Goal: Information Seeking & Learning: Learn about a topic

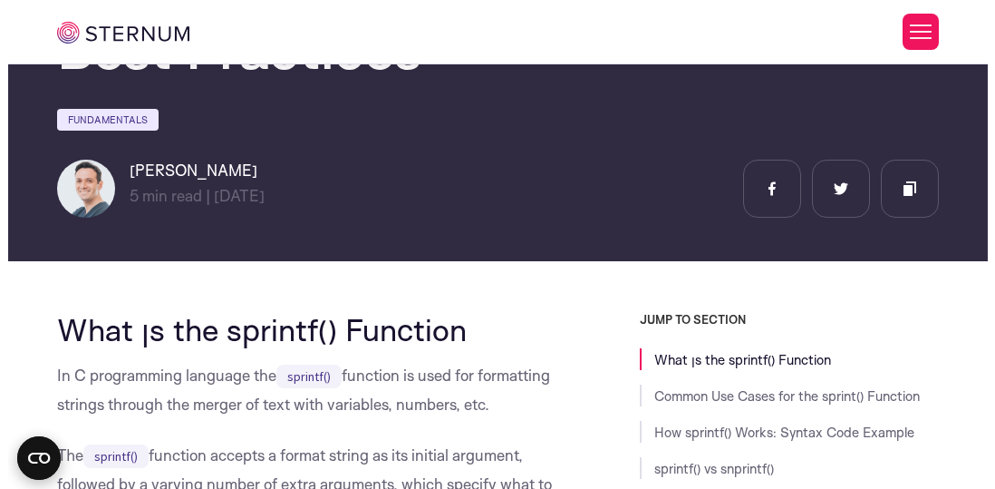
scroll to position [172, 0]
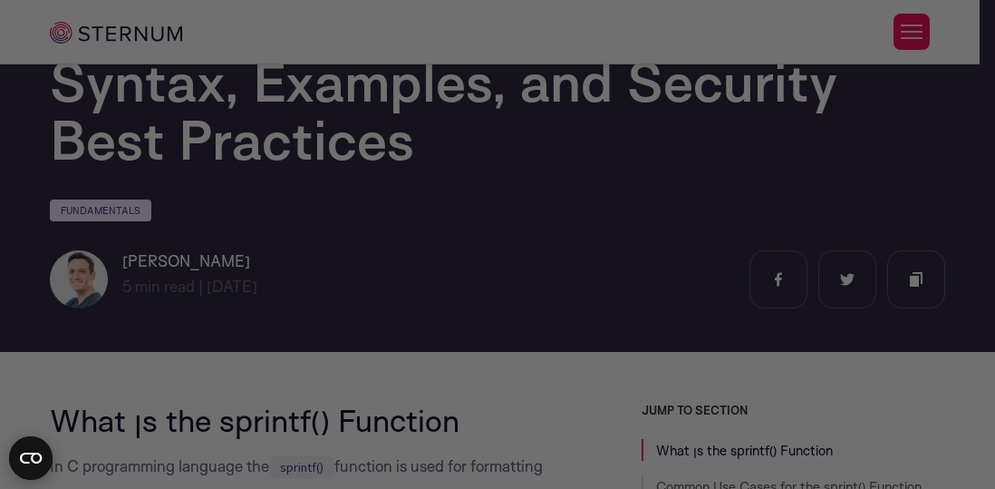
click at [911, 369] on div at bounding box center [502, 246] width 1005 height 493
click at [978, 362] on div at bounding box center [502, 246] width 1005 height 493
click at [972, 360] on div at bounding box center [502, 246] width 1005 height 493
click at [975, 361] on div at bounding box center [502, 246] width 1005 height 493
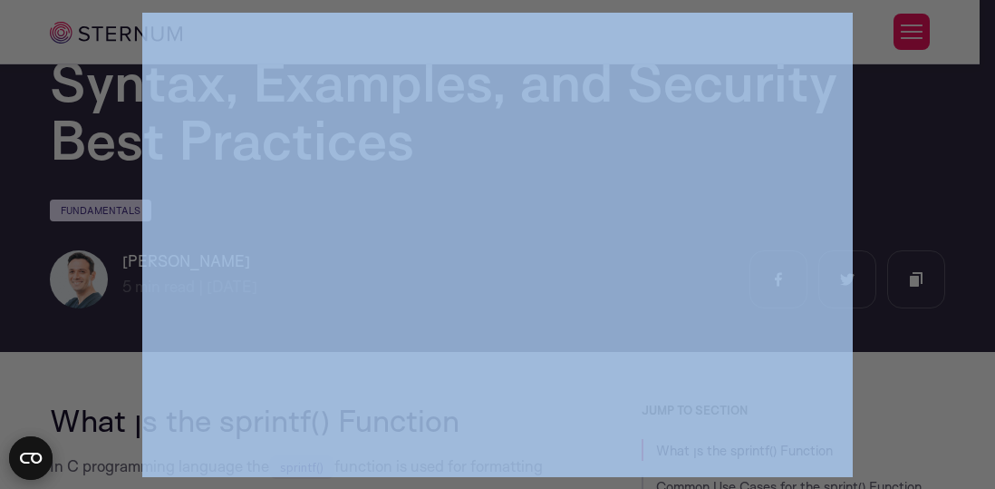
click at [975, 361] on div at bounding box center [502, 246] width 1005 height 493
click at [75, 336] on div at bounding box center [502, 246] width 1005 height 493
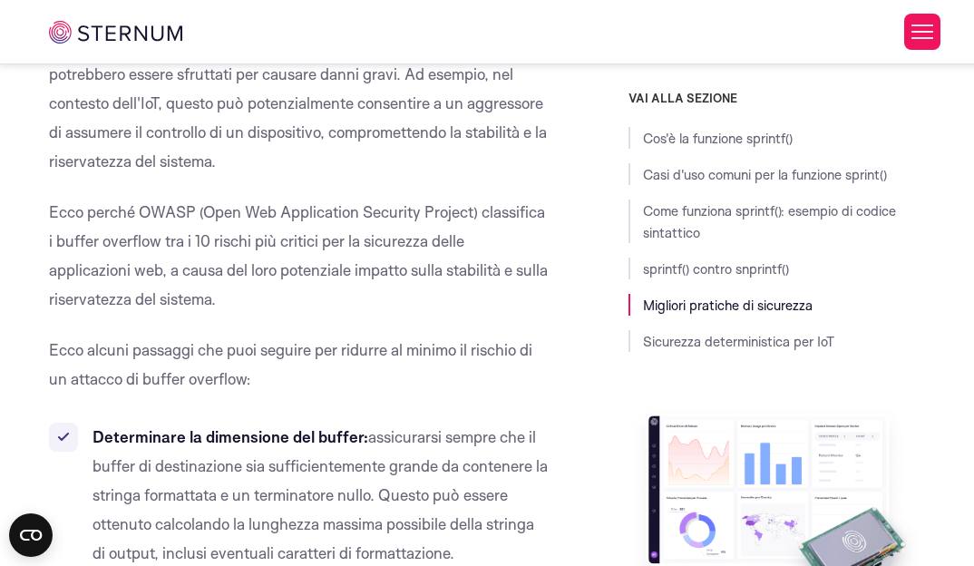
scroll to position [5735, 0]
